Goal: Information Seeking & Learning: Learn about a topic

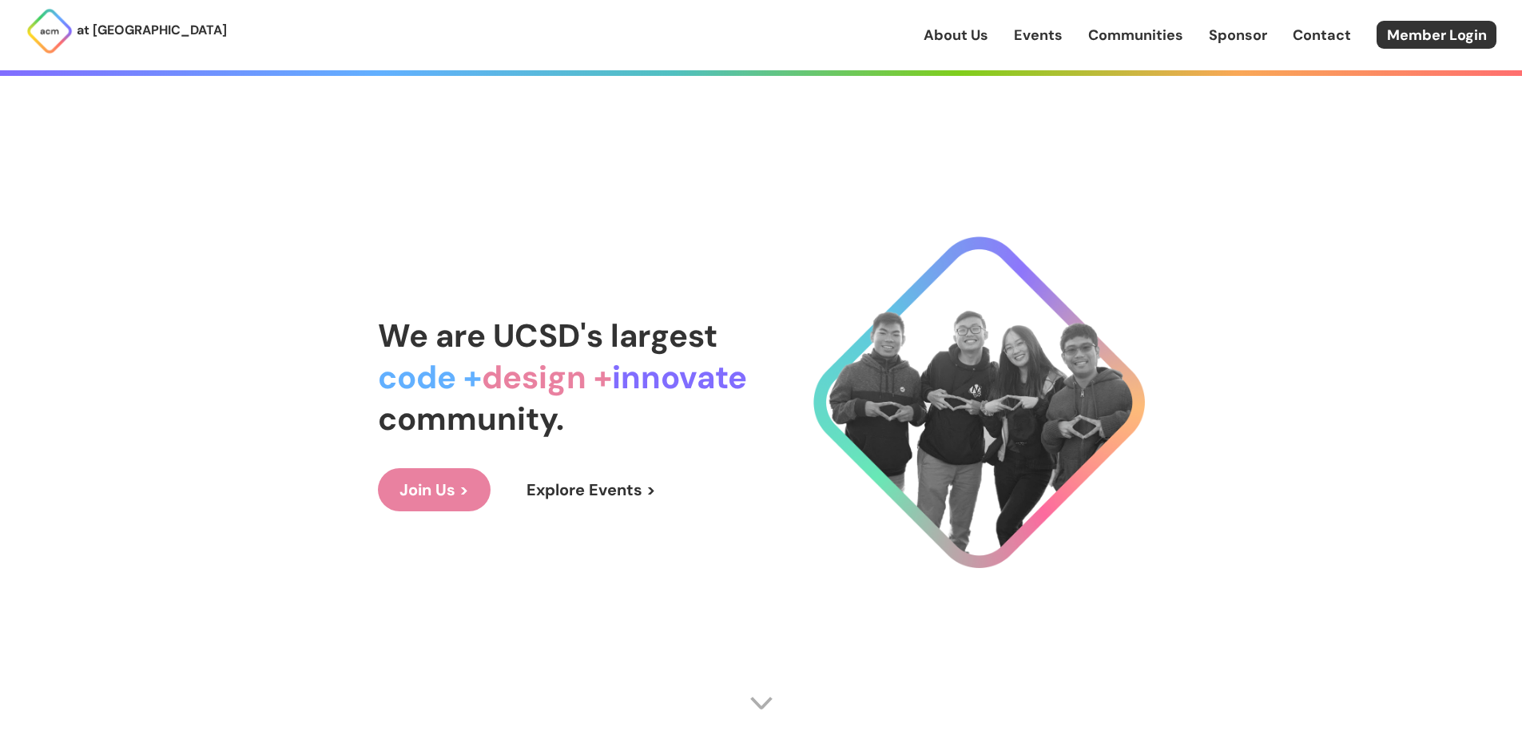
click at [1057, 34] on link "Events" at bounding box center [1038, 35] width 49 height 21
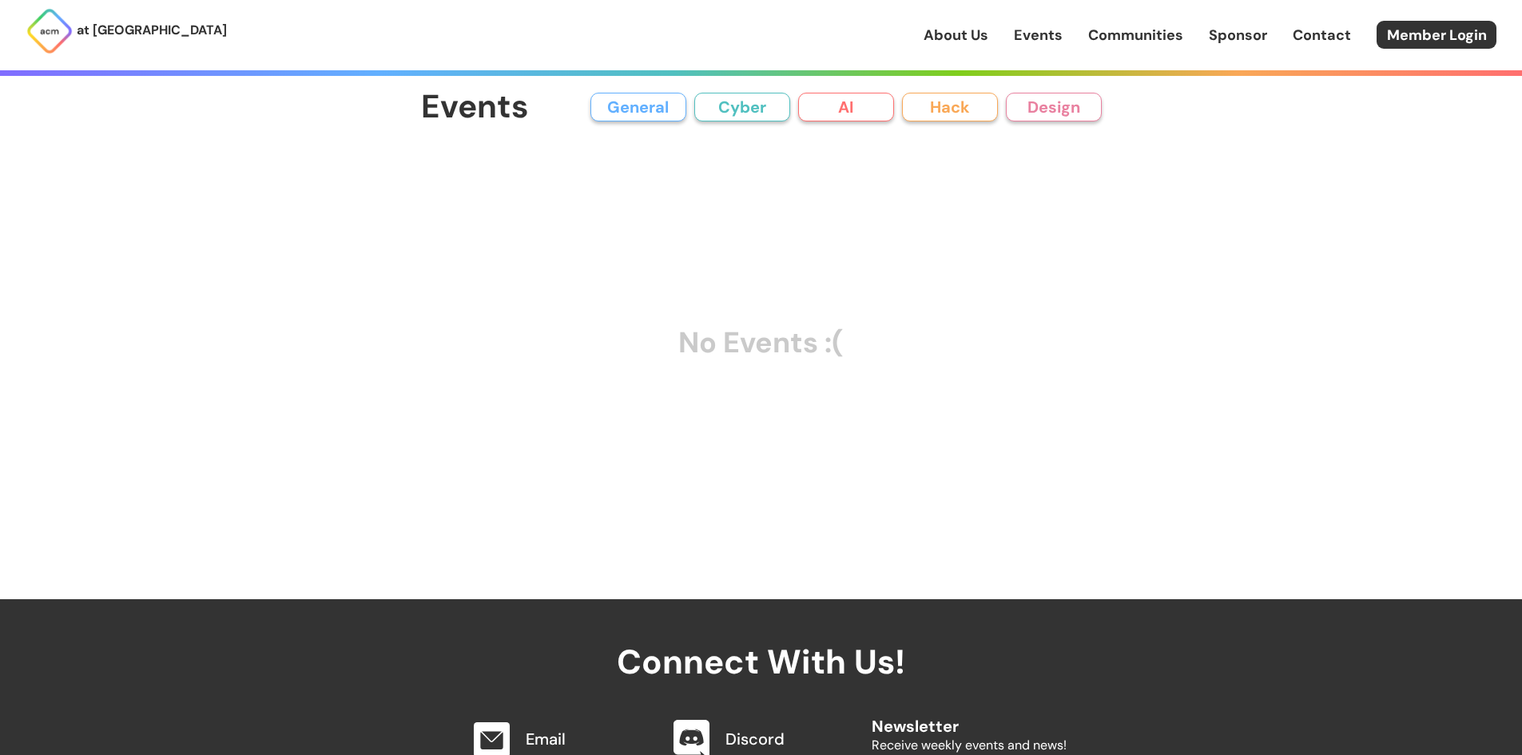
click at [646, 113] on button "General" at bounding box center [639, 107] width 96 height 29
click at [769, 108] on button "Cyber" at bounding box center [742, 107] width 96 height 29
click at [1127, 34] on link "Communities" at bounding box center [1135, 35] width 95 height 21
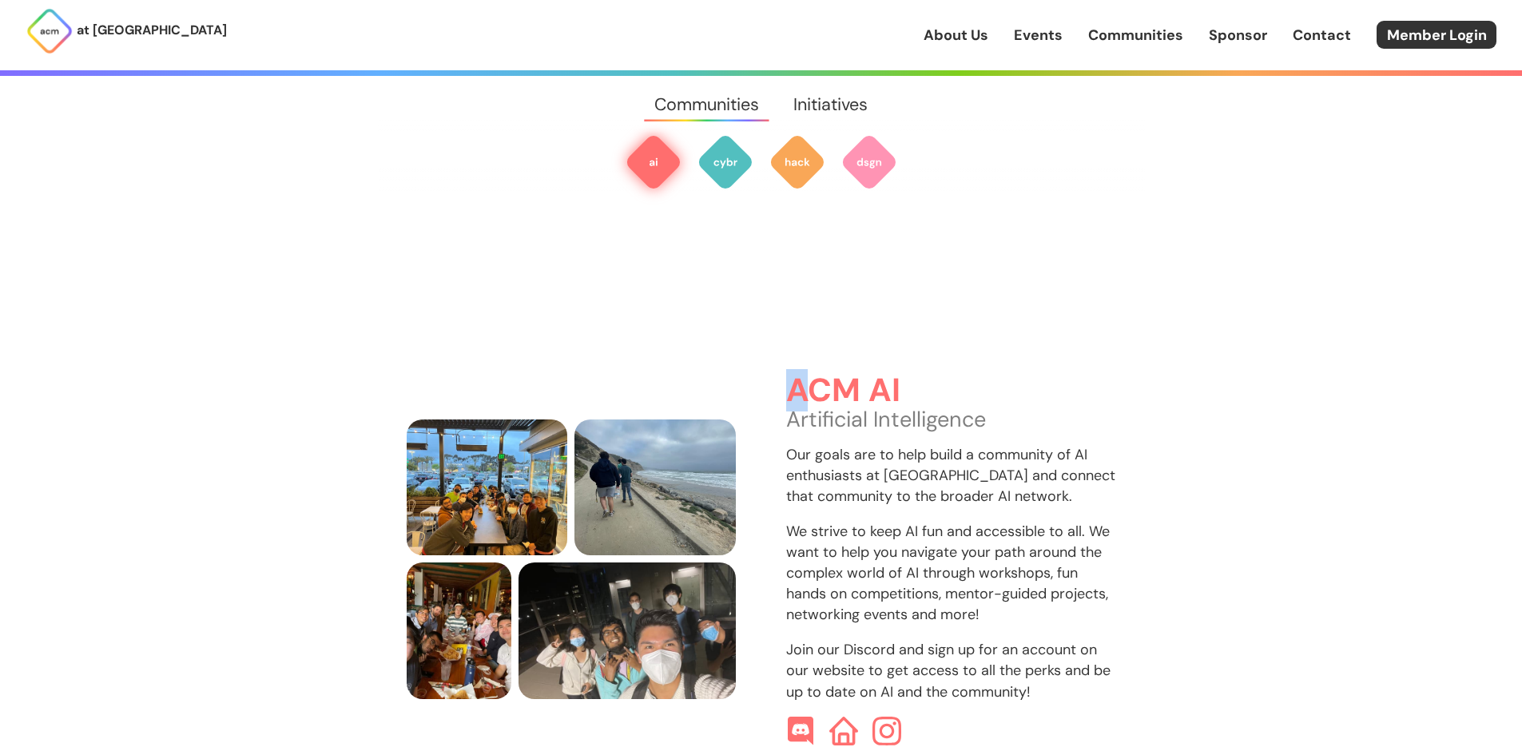
scroll to position [476, 0]
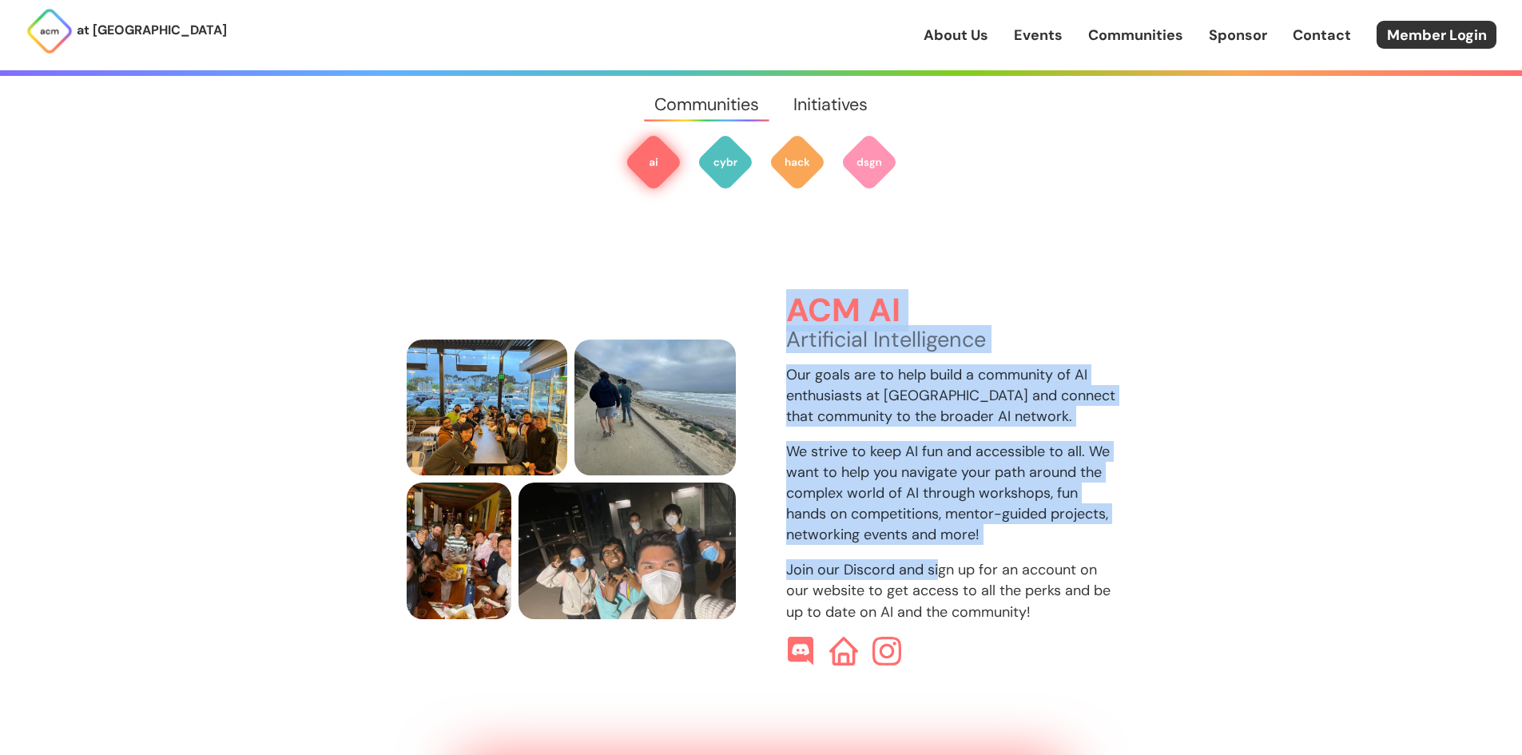
drag, startPoint x: 790, startPoint y: 354, endPoint x: 941, endPoint y: 543, distance: 242.2
click at [941, 543] on div "ACM AI Artificial Intelligence Our goals are to help build a community of AI en…" at bounding box center [951, 479] width 330 height 372
click at [854, 441] on p "We strive to keep AI fun and accessible to all. We want to help you navigate yo…" at bounding box center [951, 493] width 330 height 104
click at [880, 341] on div "ACM AI Artificial Intelligence Our goals are to help build a community of AI en…" at bounding box center [951, 479] width 330 height 372
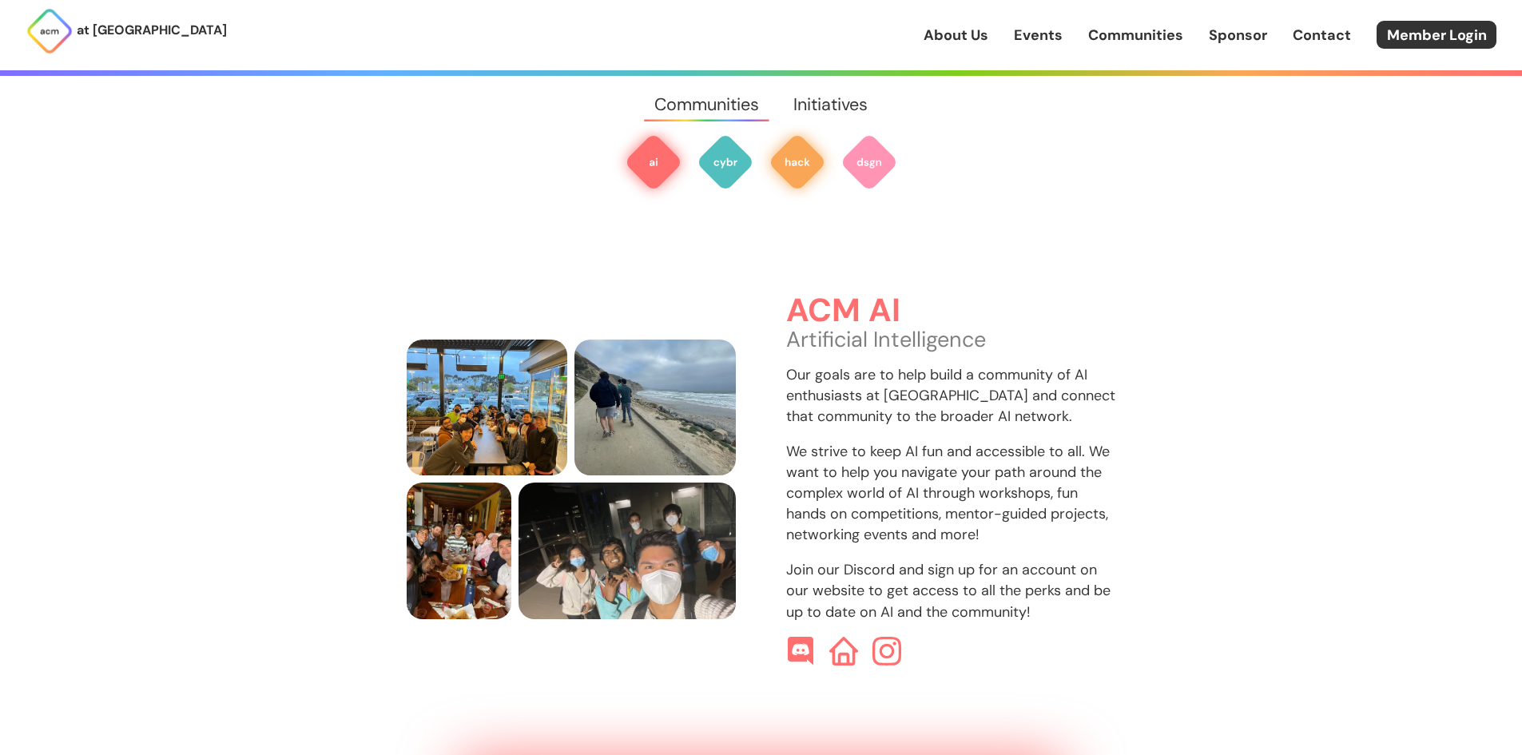
click at [797, 173] on img at bounding box center [798, 162] width 58 height 58
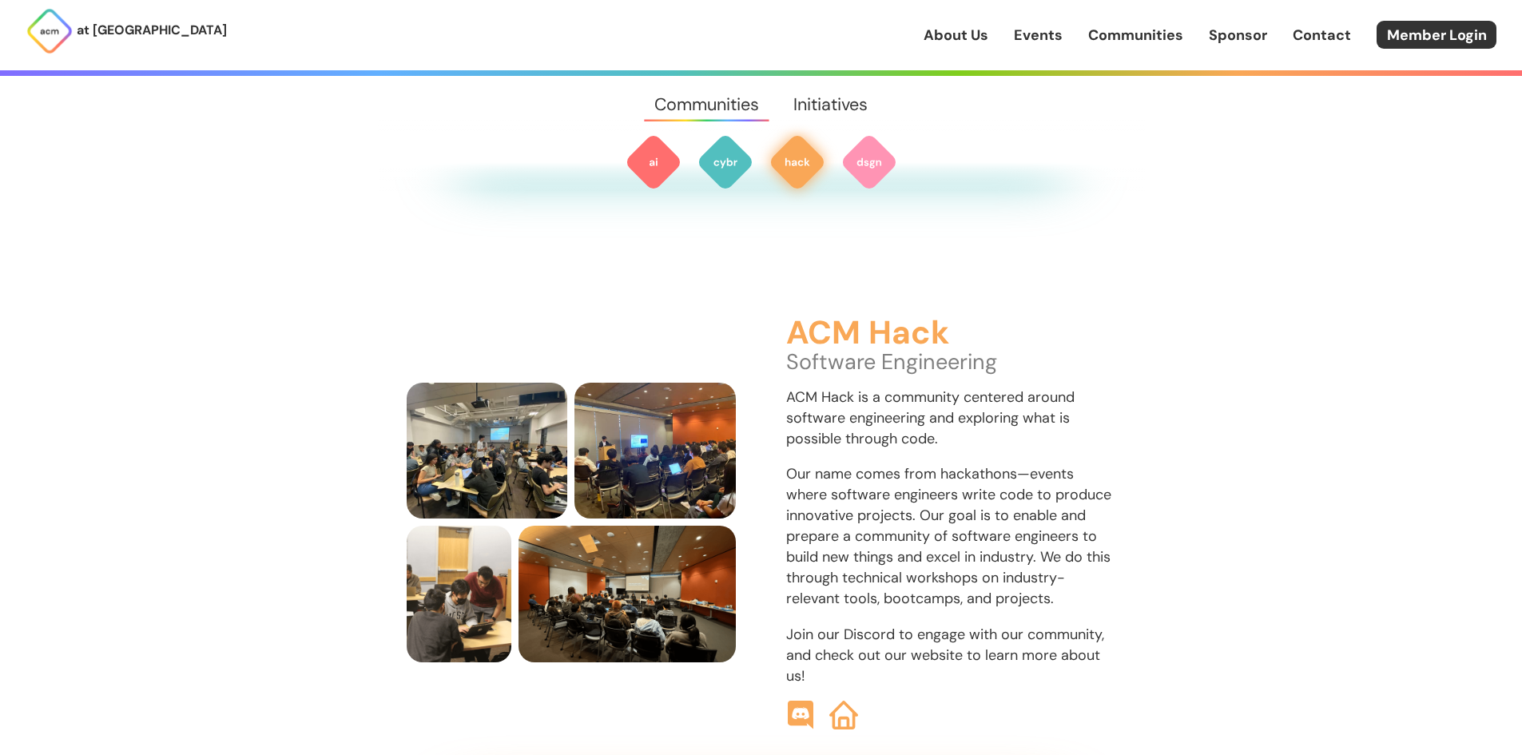
scroll to position [1835, 0]
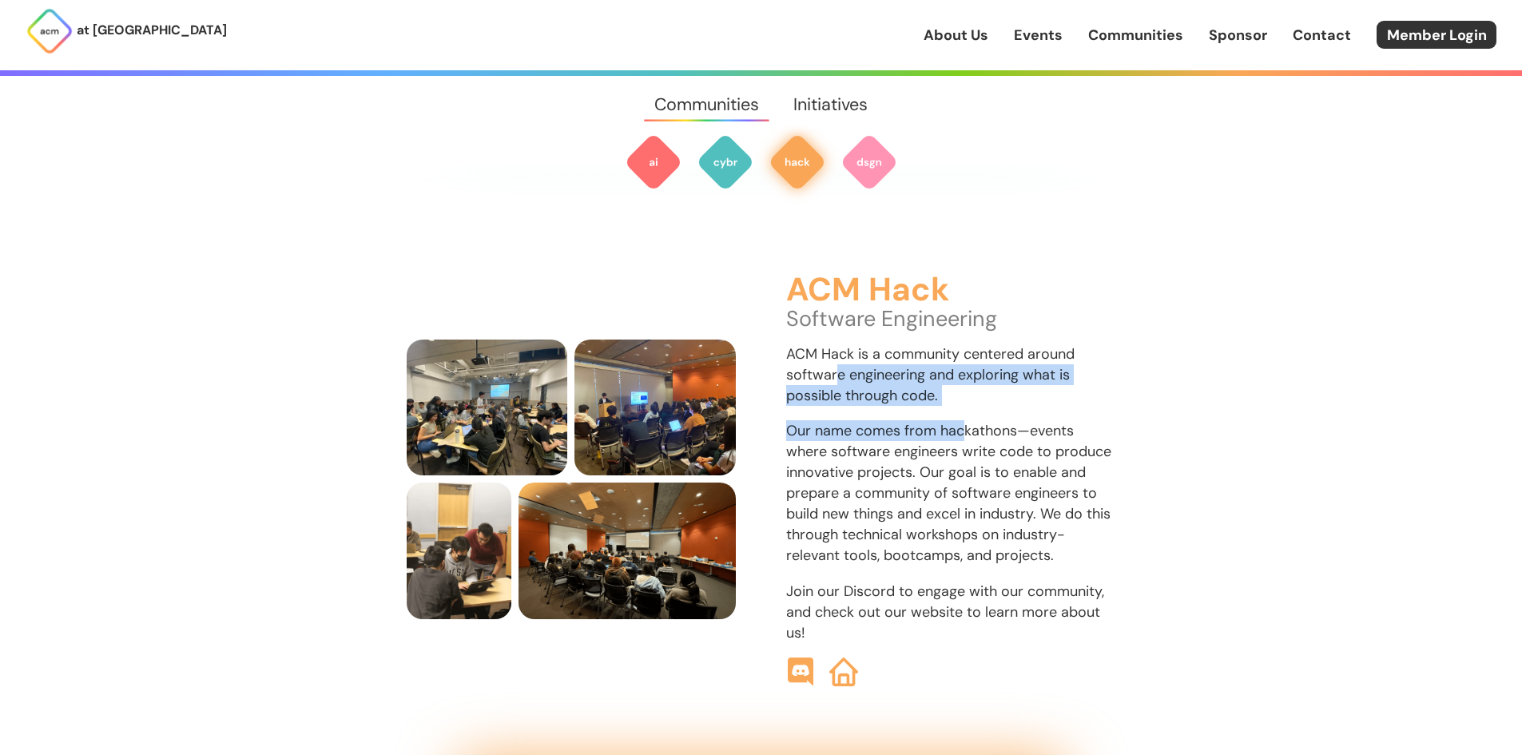
drag, startPoint x: 910, startPoint y: 382, endPoint x: 960, endPoint y: 408, distance: 56.5
click at [960, 408] on div "ACM Hack Software Engineering ACM Hack is a community centered around software …" at bounding box center [951, 479] width 330 height 414
click at [960, 420] on p "Our name comes from hackathons—events where software engineers write code to pr…" at bounding box center [951, 493] width 330 height 146
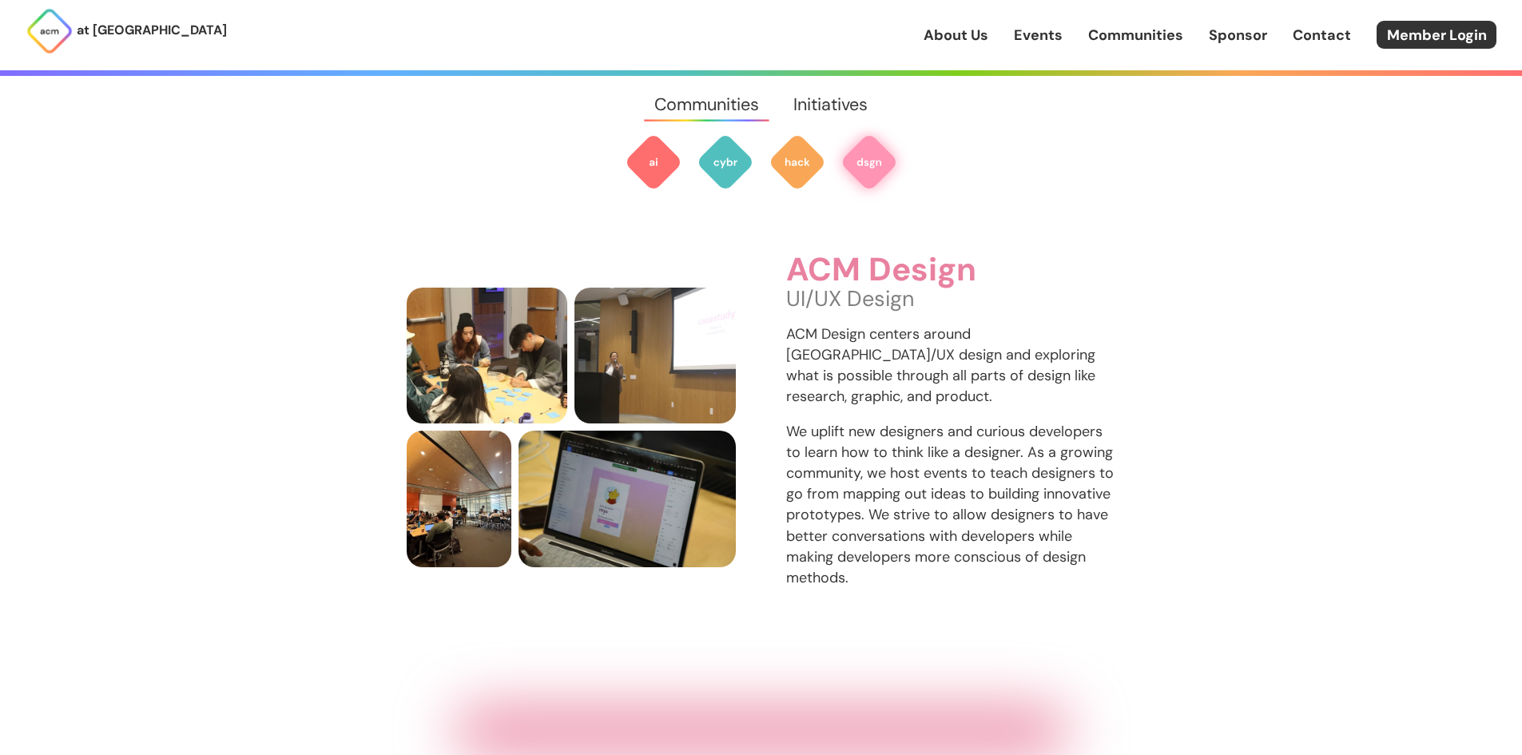
scroll to position [2594, 0]
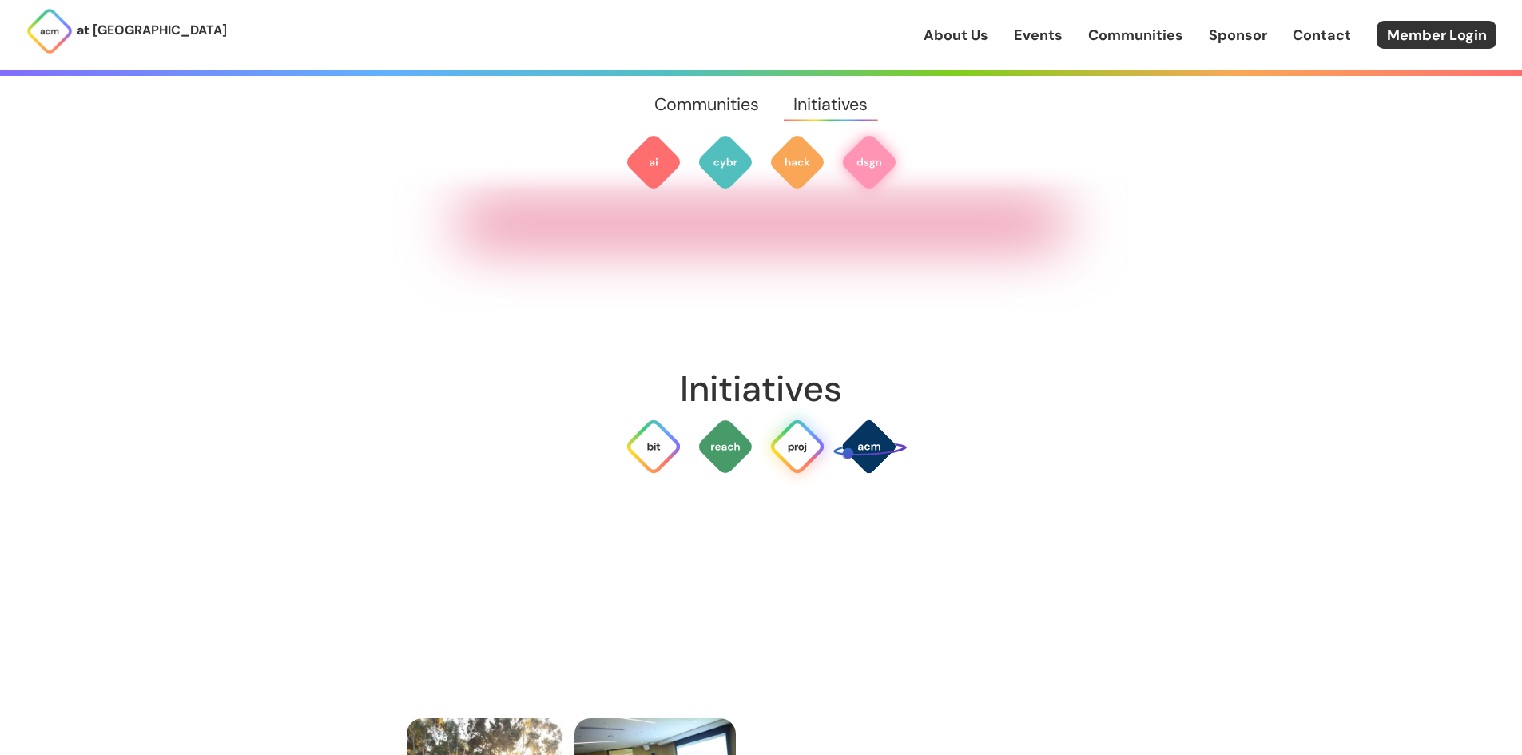
click at [801, 427] on img at bounding box center [798, 447] width 58 height 58
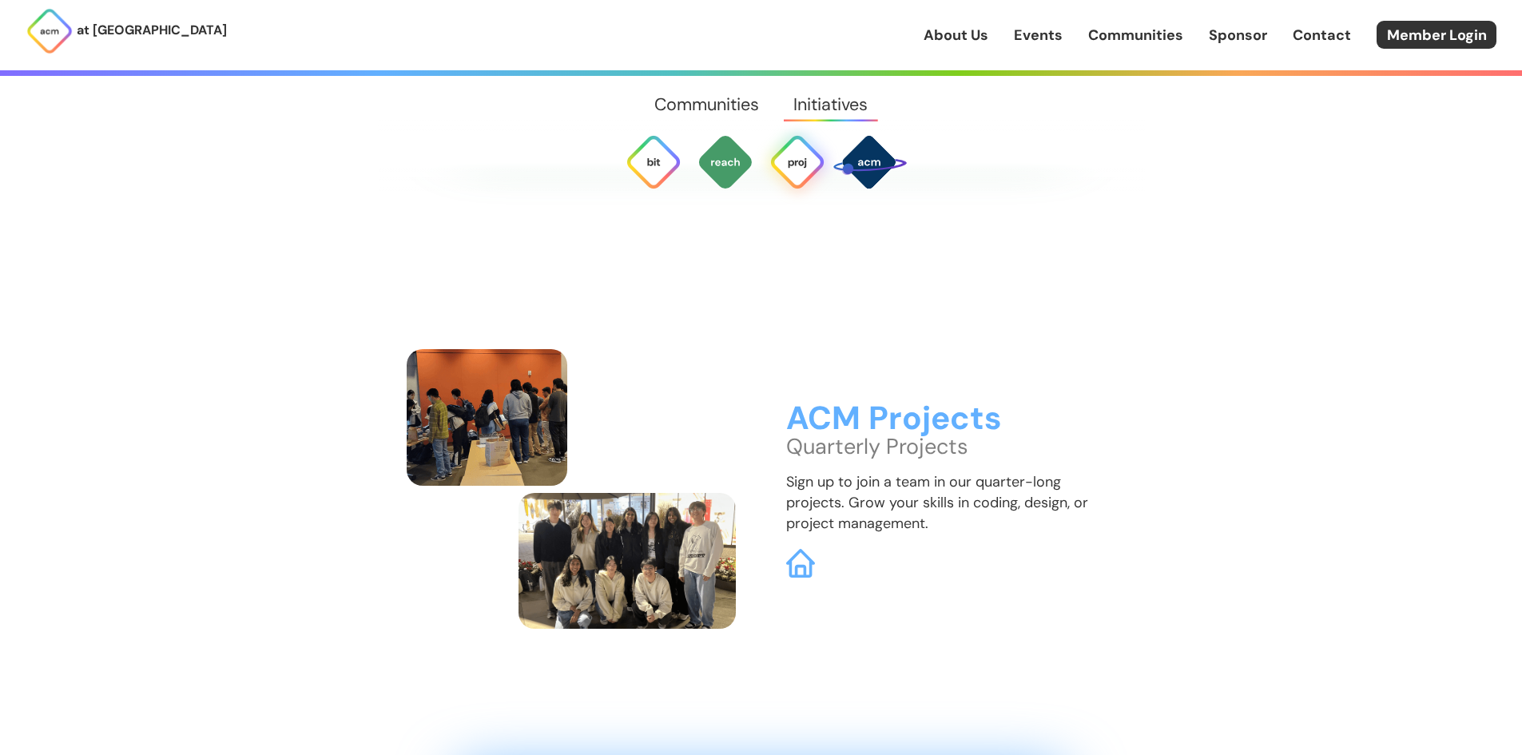
scroll to position [4810, 0]
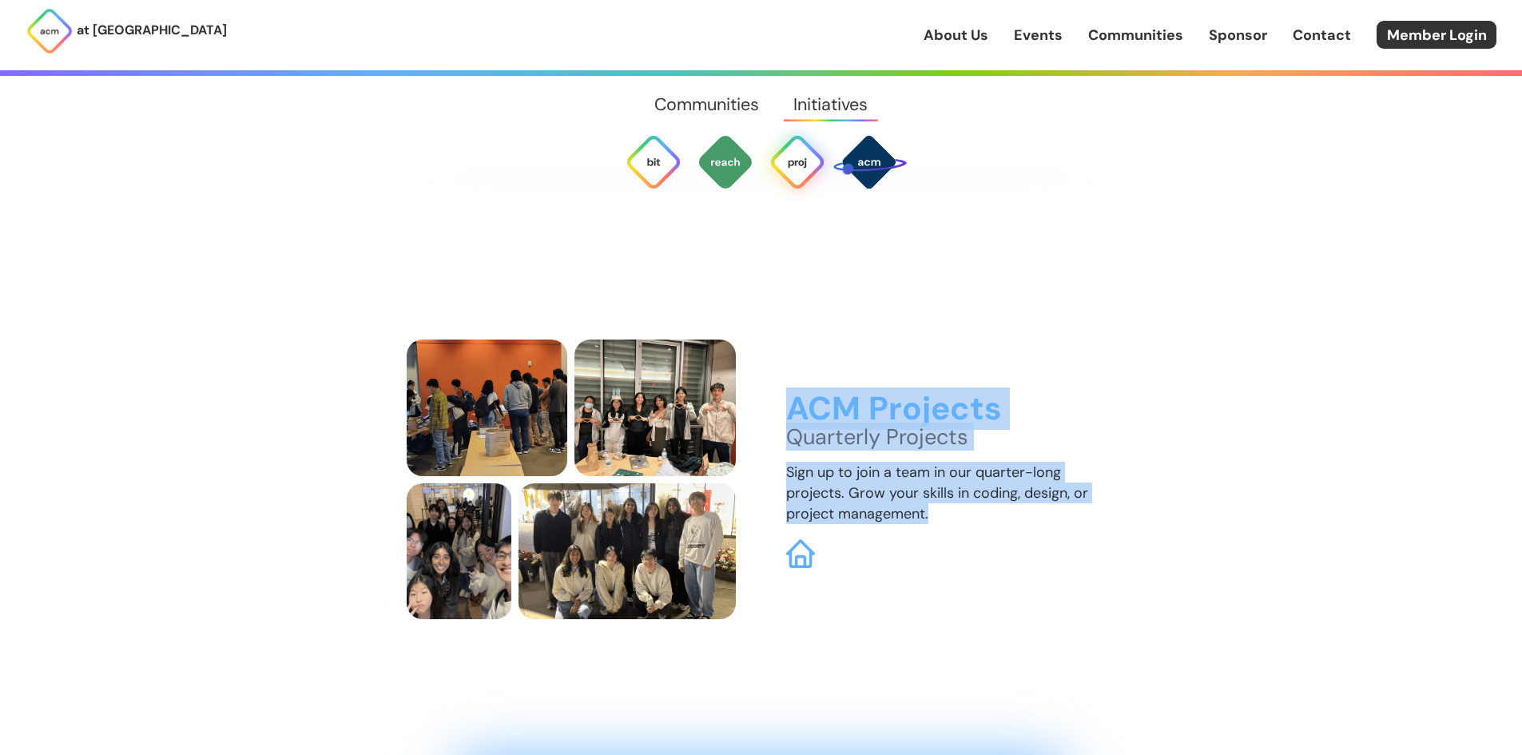
drag, startPoint x: 784, startPoint y: 383, endPoint x: 968, endPoint y: 504, distance: 220.3
click at [968, 504] on div "ACM Projects Quarterly Projects Sign up to join a team in our quarter-long proj…" at bounding box center [762, 480] width 710 height 280
drag, startPoint x: 968, startPoint y: 504, endPoint x: 960, endPoint y: 490, distance: 16.5
click at [968, 503] on div "ACM Projects Quarterly Projects Sign up to join a team in our quarter-long proj…" at bounding box center [951, 480] width 330 height 177
click at [897, 427] on p "Quarterly Projects" at bounding box center [951, 437] width 330 height 21
